Goal: Task Accomplishment & Management: Manage account settings

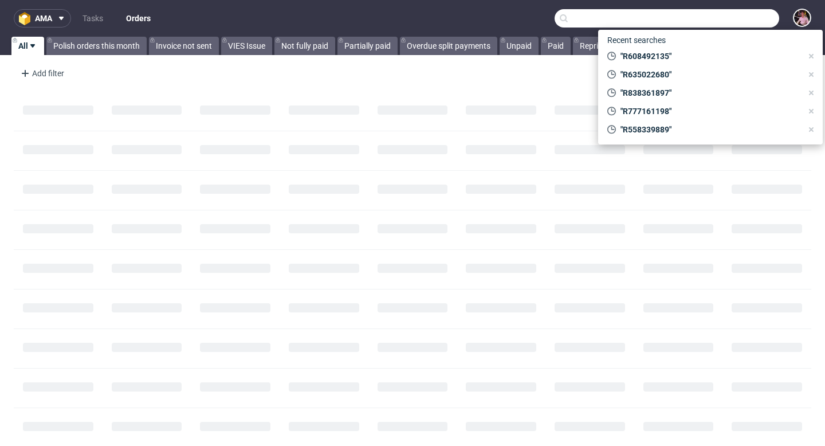
click at [743, 22] on input "text" at bounding box center [666, 18] width 225 height 18
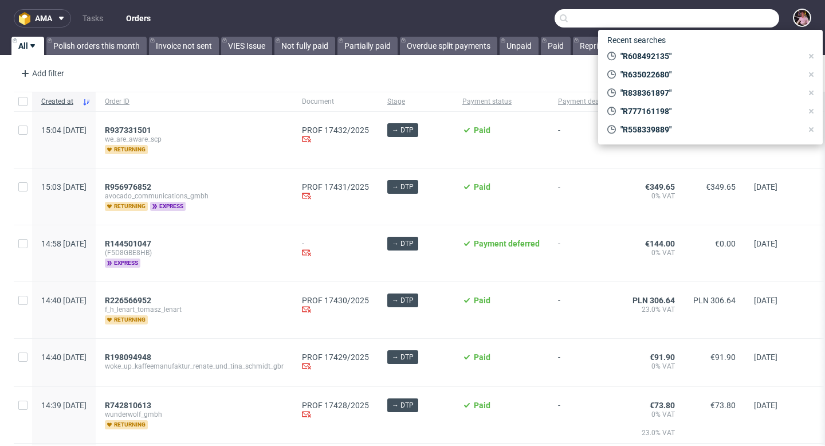
paste input "R121175742"
type input "R121175742"
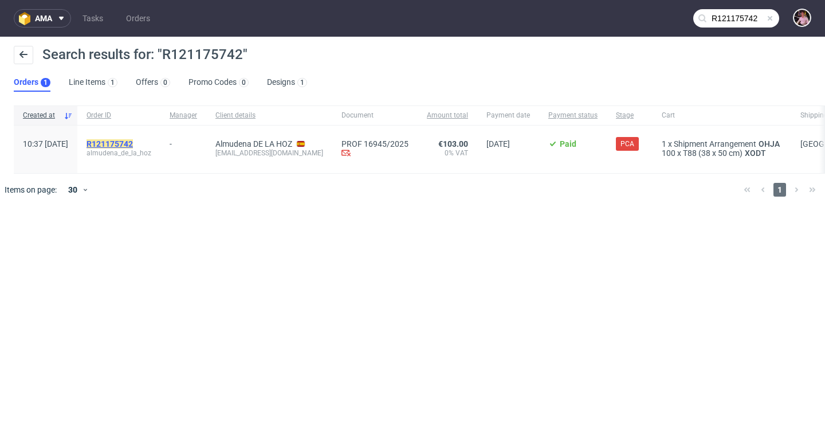
click at [133, 139] on mark "R121175742" at bounding box center [109, 143] width 46 height 9
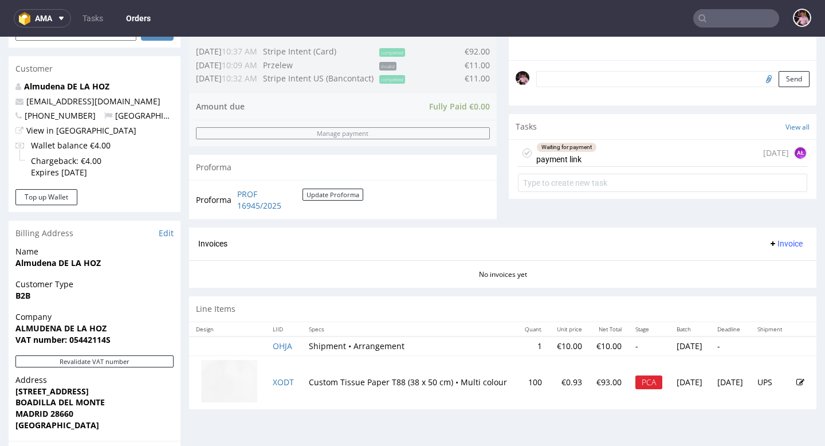
scroll to position [335, 0]
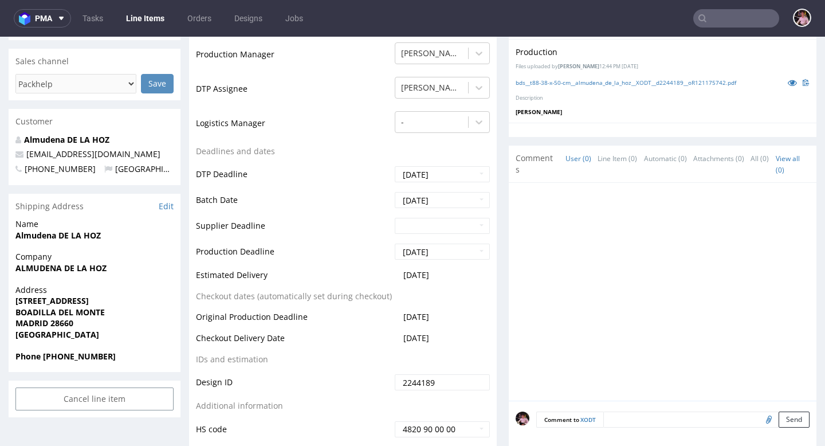
scroll to position [399, 0]
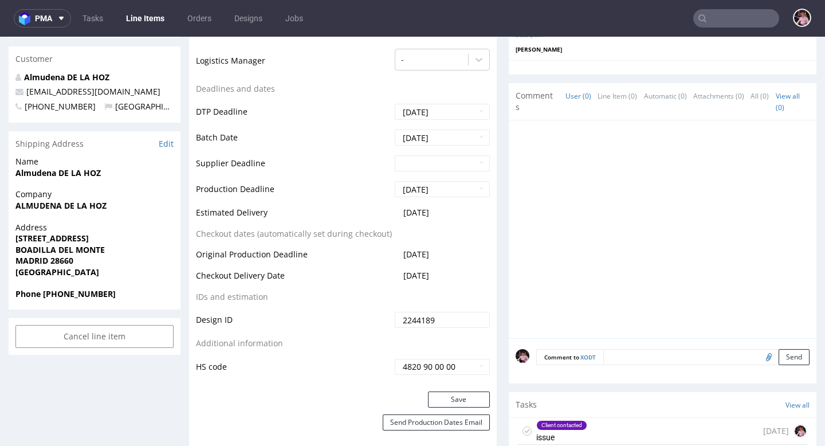
click at [616, 428] on div "Client contacted issue [DATE]" at bounding box center [662, 431] width 289 height 27
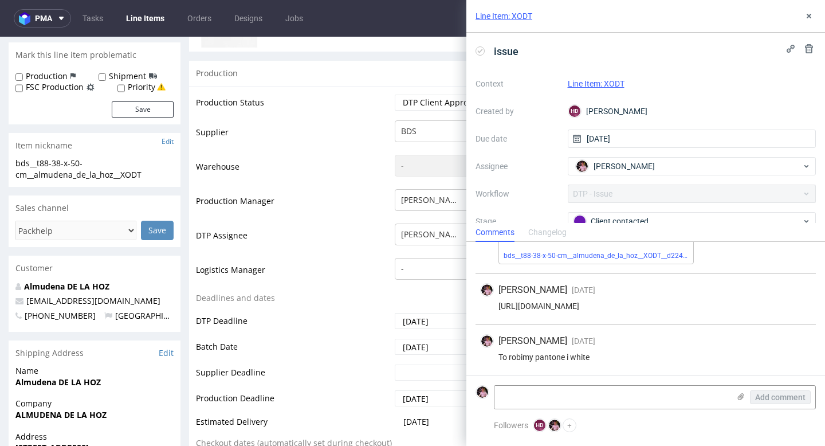
scroll to position [176, 0]
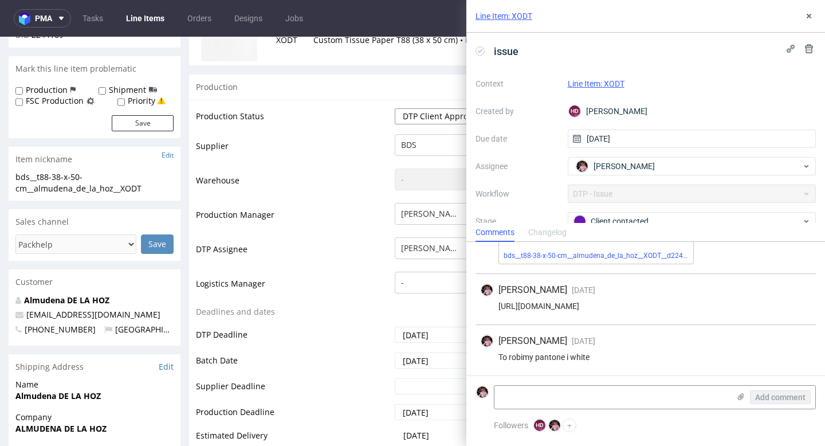
click at [427, 116] on select "Waiting for Artwork Waiting for Diecut Waiting for Mockup Waiting for DTP Waiti…" at bounding box center [442, 116] width 95 height 16
select select "back_for_dtp"
click at [395, 108] on select "Waiting for Artwork Waiting for Diecut Waiting for Mockup Waiting for DTP Waiti…" at bounding box center [442, 116] width 95 height 16
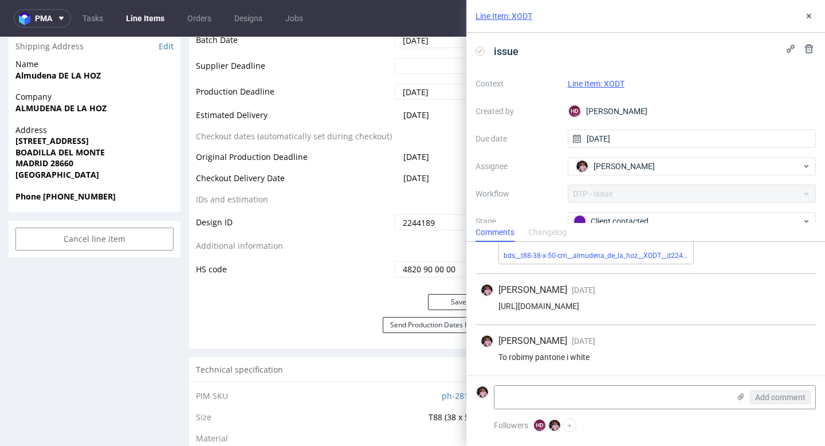
scroll to position [515, 0]
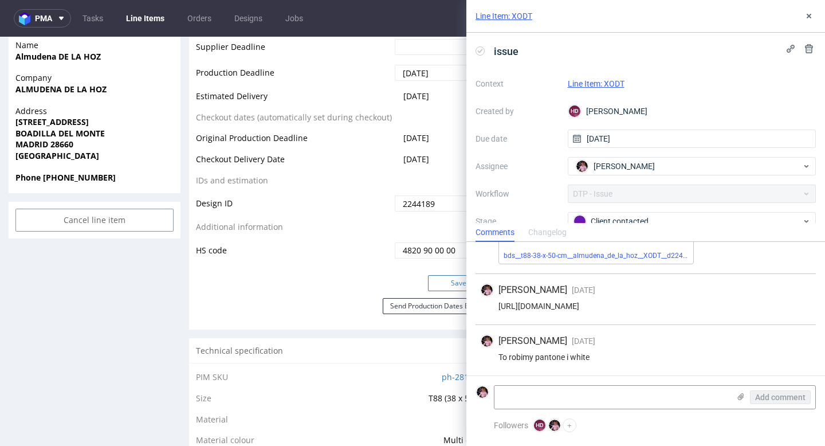
click at [451, 280] on button "Save" at bounding box center [459, 283] width 62 height 16
click at [812, 17] on icon at bounding box center [808, 15] width 9 height 9
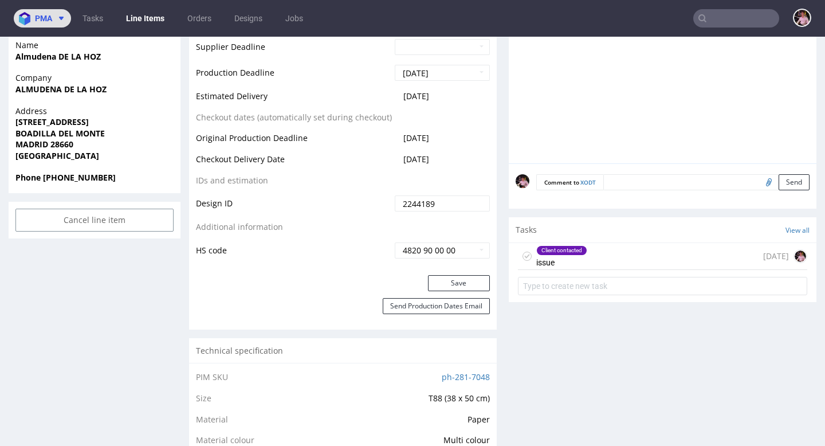
click at [40, 21] on span "pma" at bounding box center [43, 18] width 17 height 8
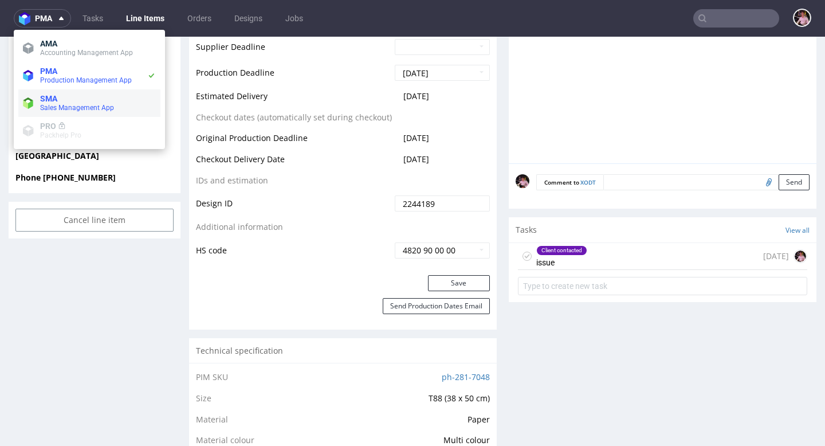
click at [57, 100] on span "SMA" at bounding box center [48, 98] width 17 height 9
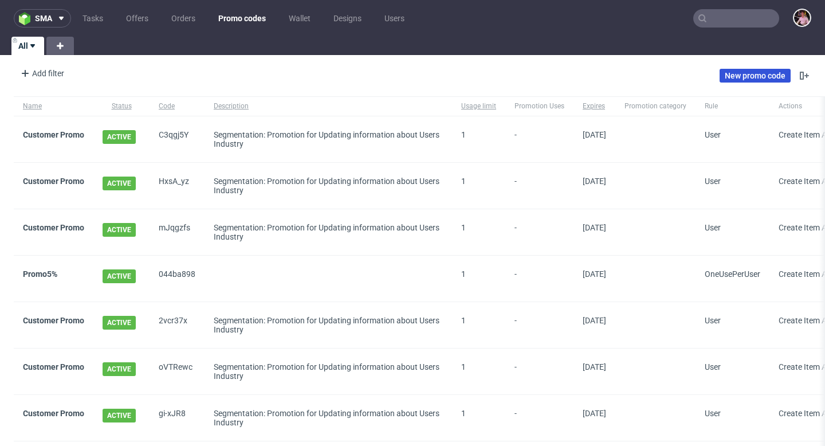
click at [763, 77] on link "New promo code" at bounding box center [754, 76] width 71 height 14
